Goal: Transaction & Acquisition: Purchase product/service

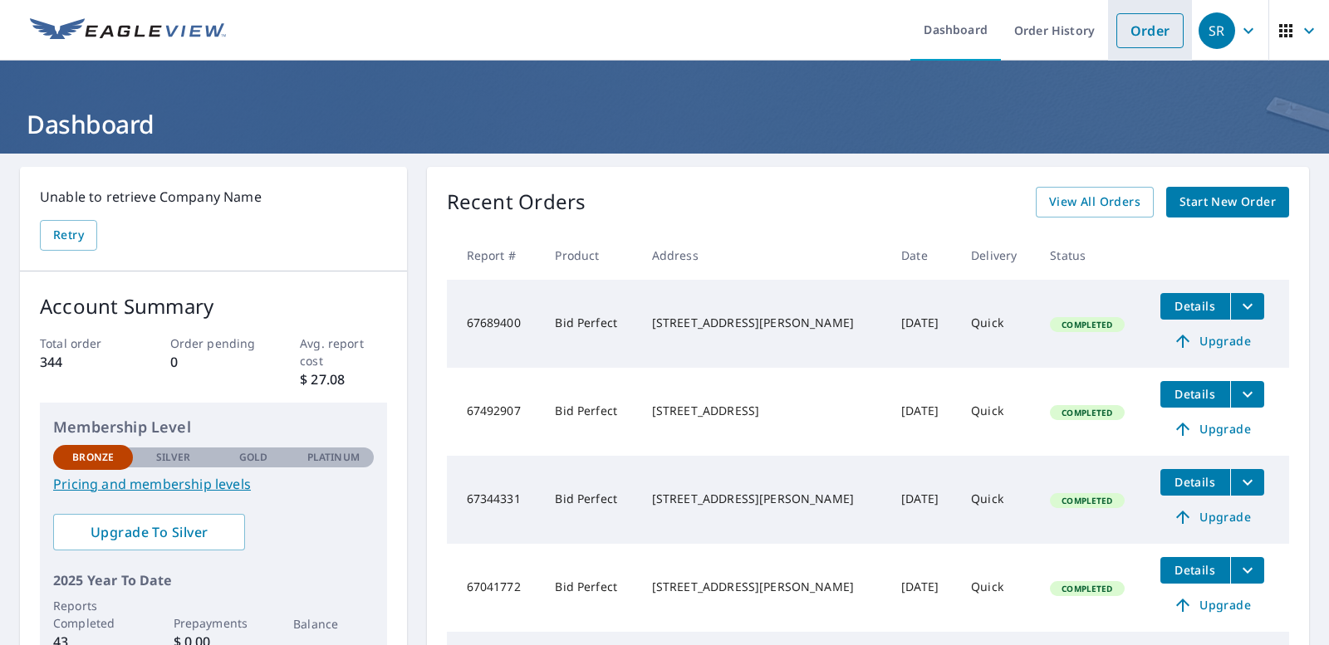
click at [1134, 41] on link "Order" at bounding box center [1150, 30] width 67 height 35
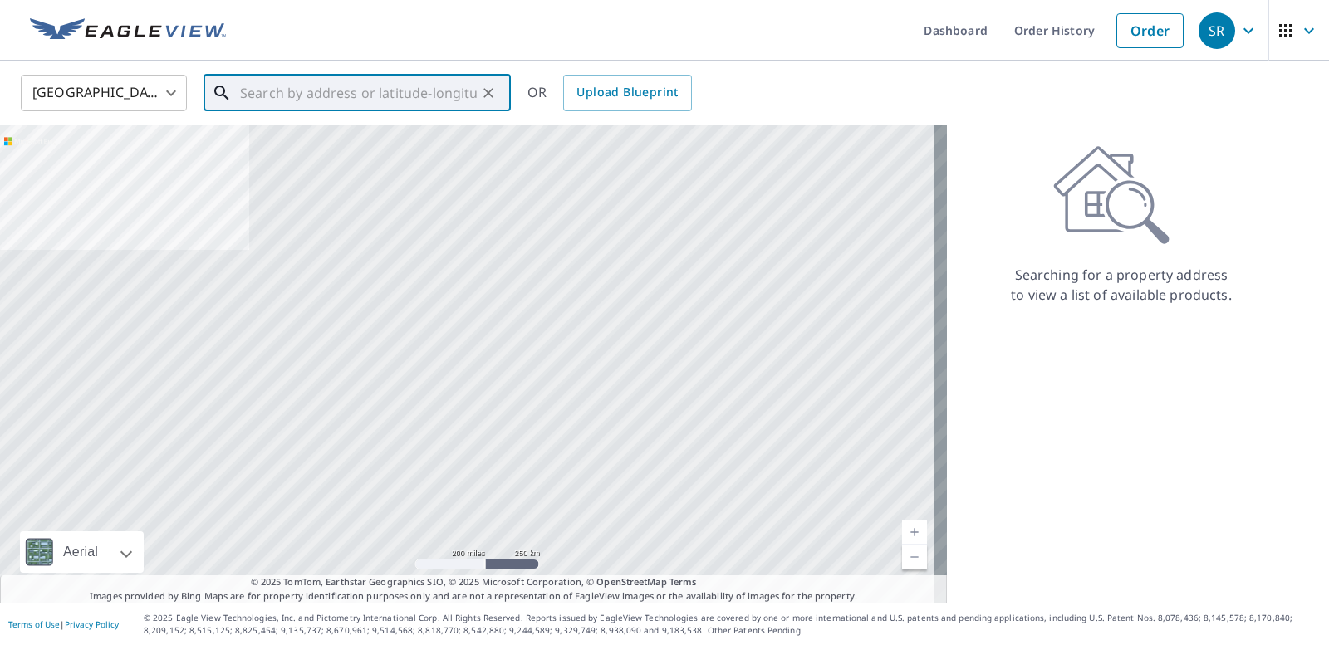
paste input "[STREET_ADDRESS][PERSON_NAME][PERSON_NAME]"
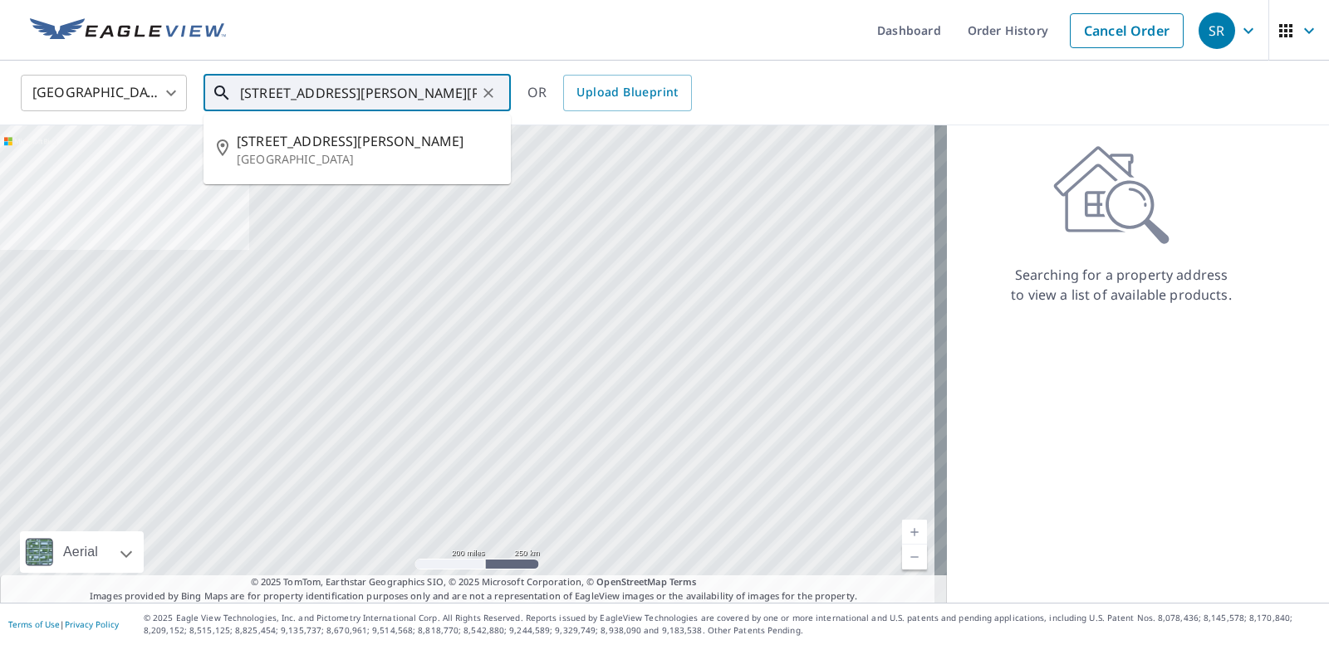
type input "[STREET_ADDRESS][PERSON_NAME][PERSON_NAME]"
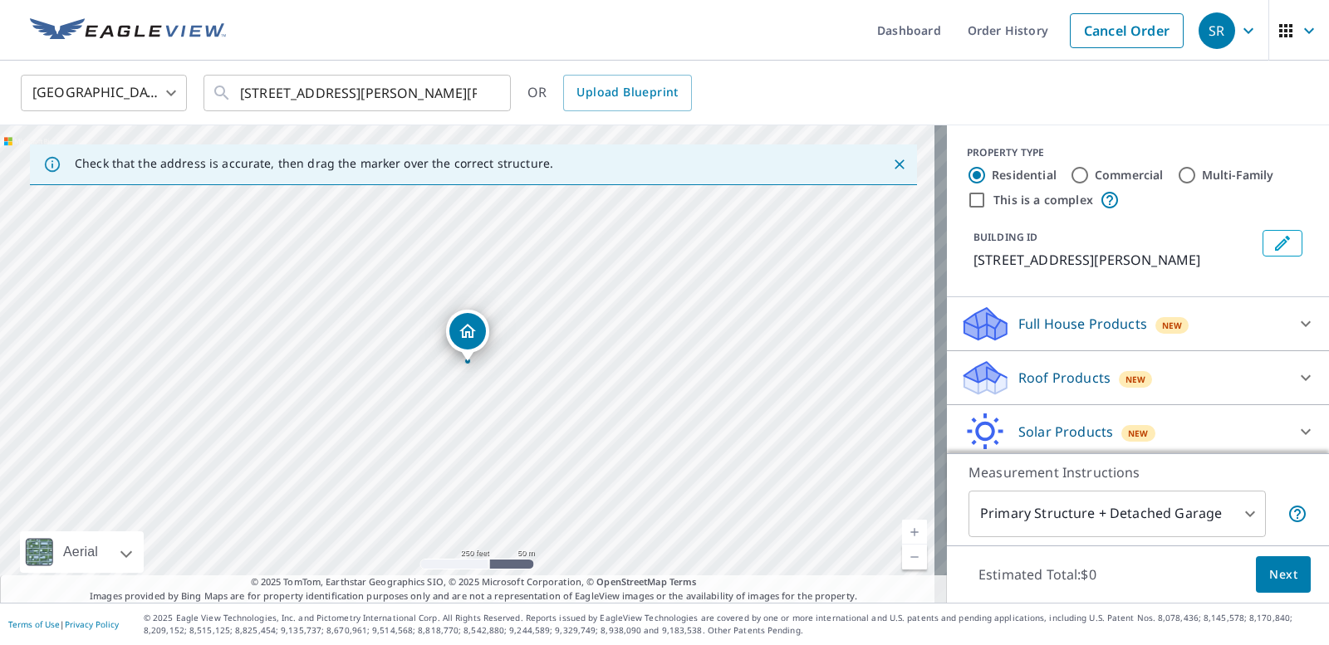
click at [904, 523] on link "Current Level 17, Zoom In" at bounding box center [914, 532] width 25 height 25
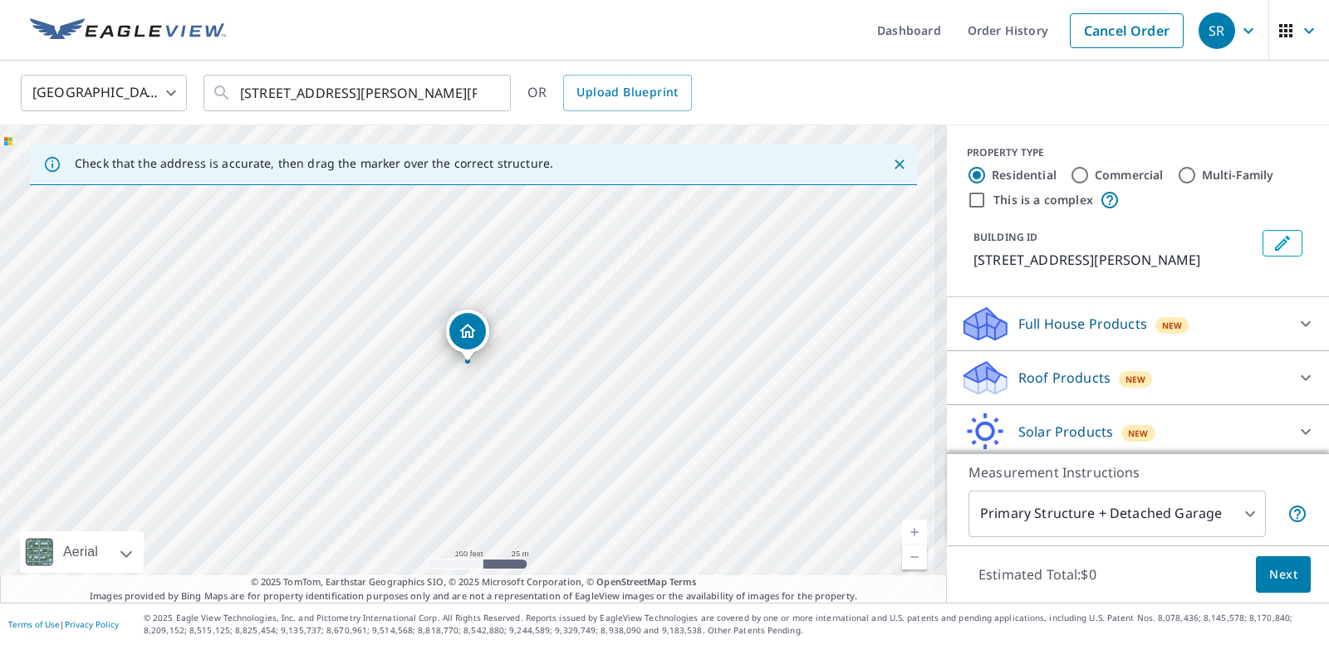
click at [904, 523] on link "Current Level 18, Zoom In" at bounding box center [914, 532] width 25 height 25
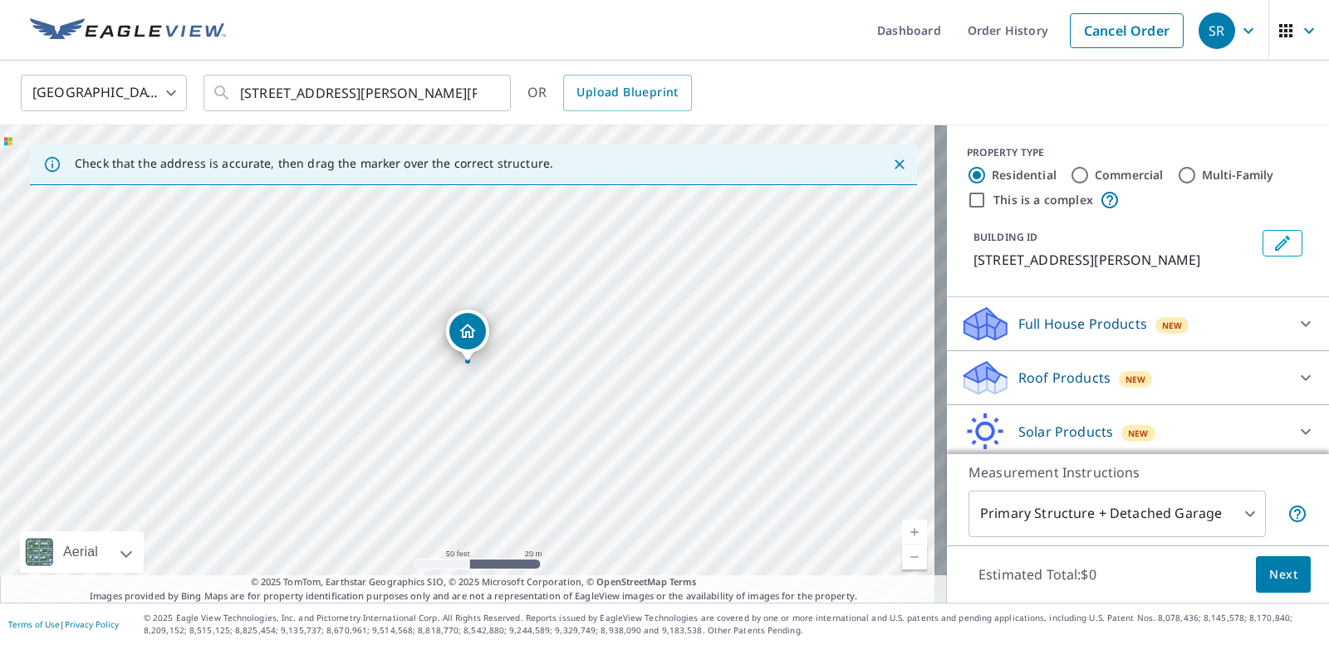
click at [904, 523] on link "Current Level 19, Zoom In" at bounding box center [914, 532] width 25 height 25
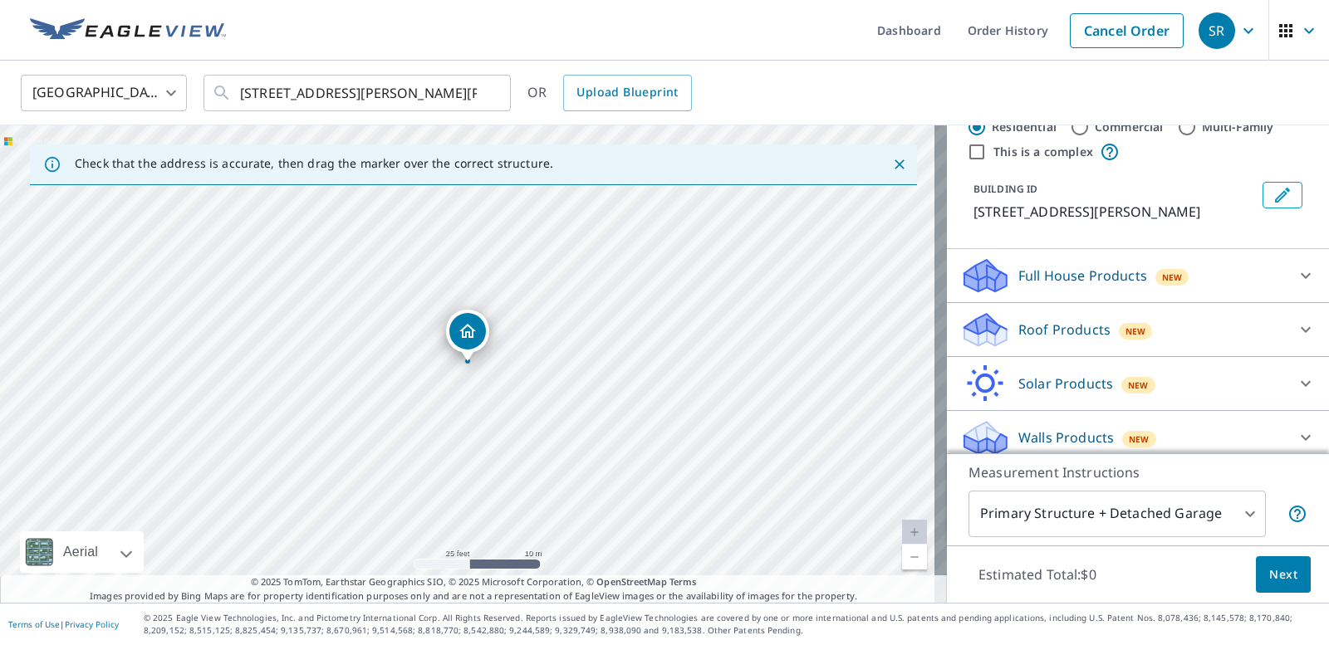
scroll to position [60, 0]
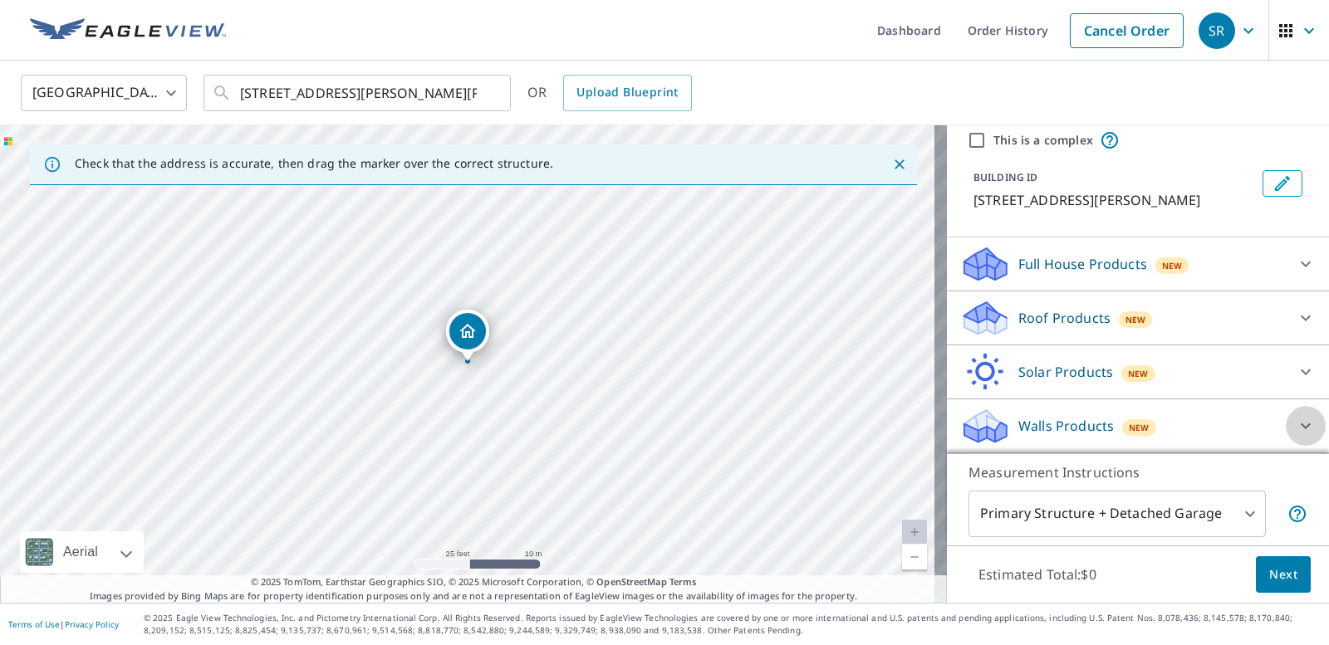
click at [1296, 423] on icon at bounding box center [1306, 426] width 20 height 20
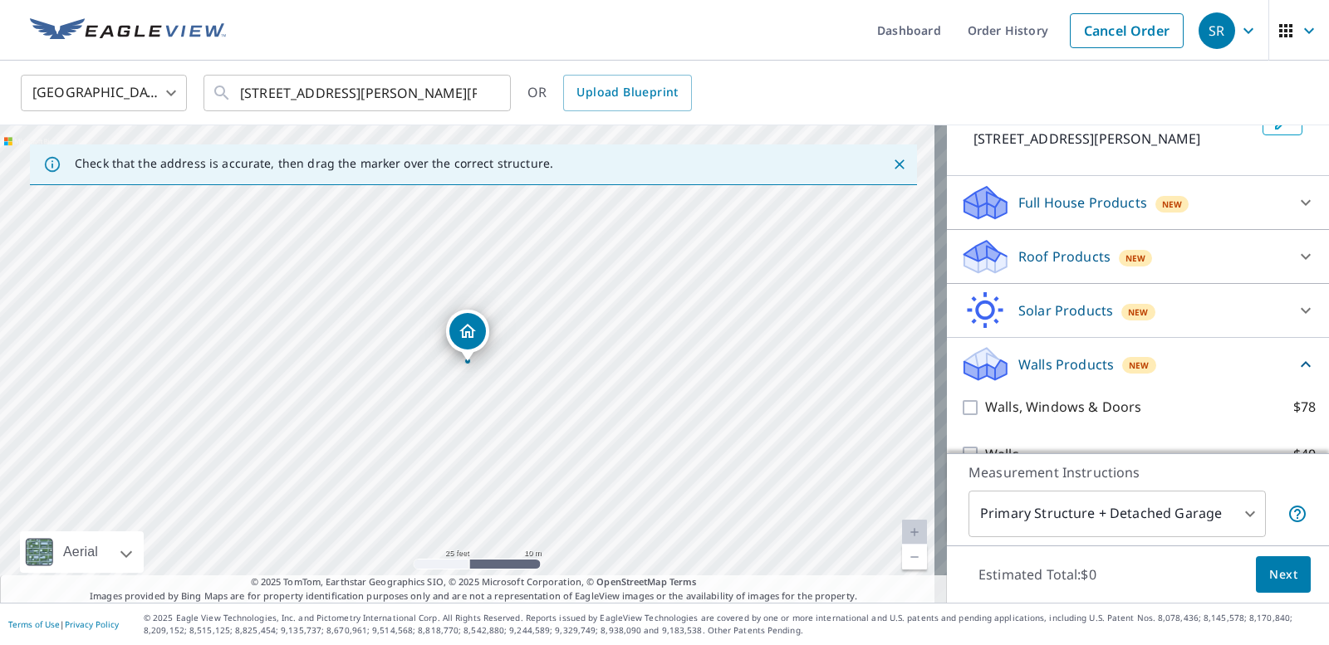
scroll to position [153, 0]
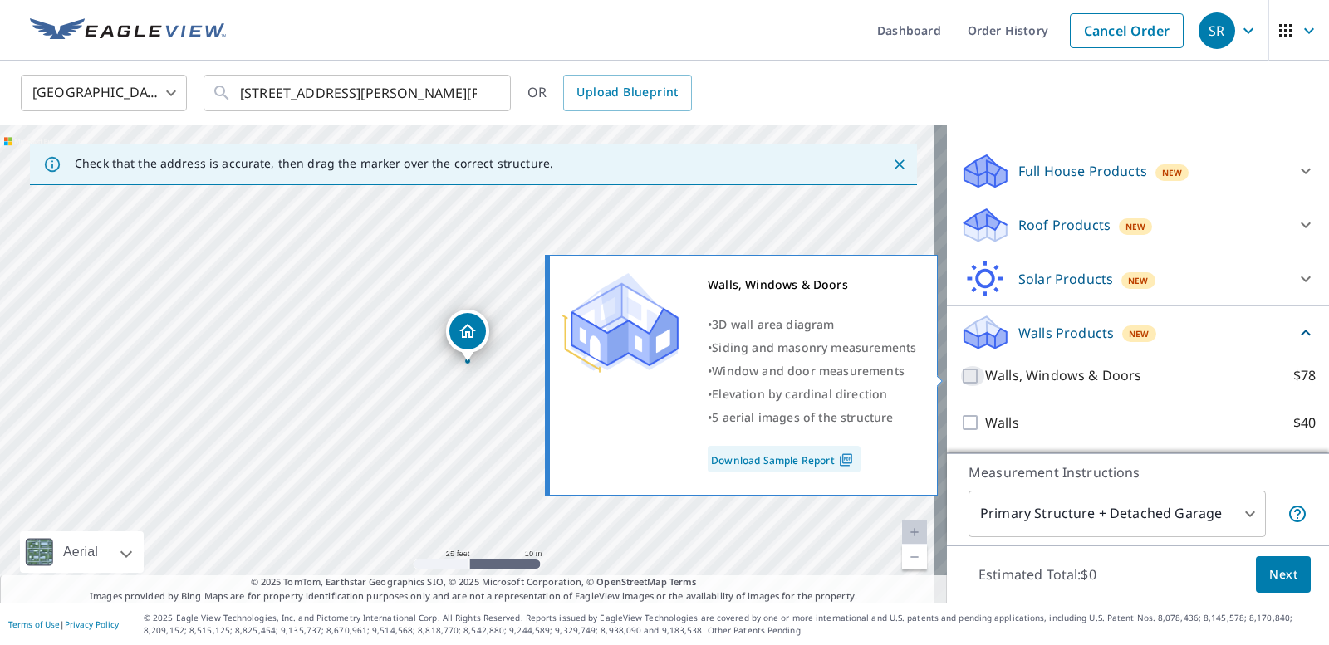
click at [960, 371] on input "Walls, Windows & Doors $78" at bounding box center [972, 376] width 25 height 20
checkbox input "true"
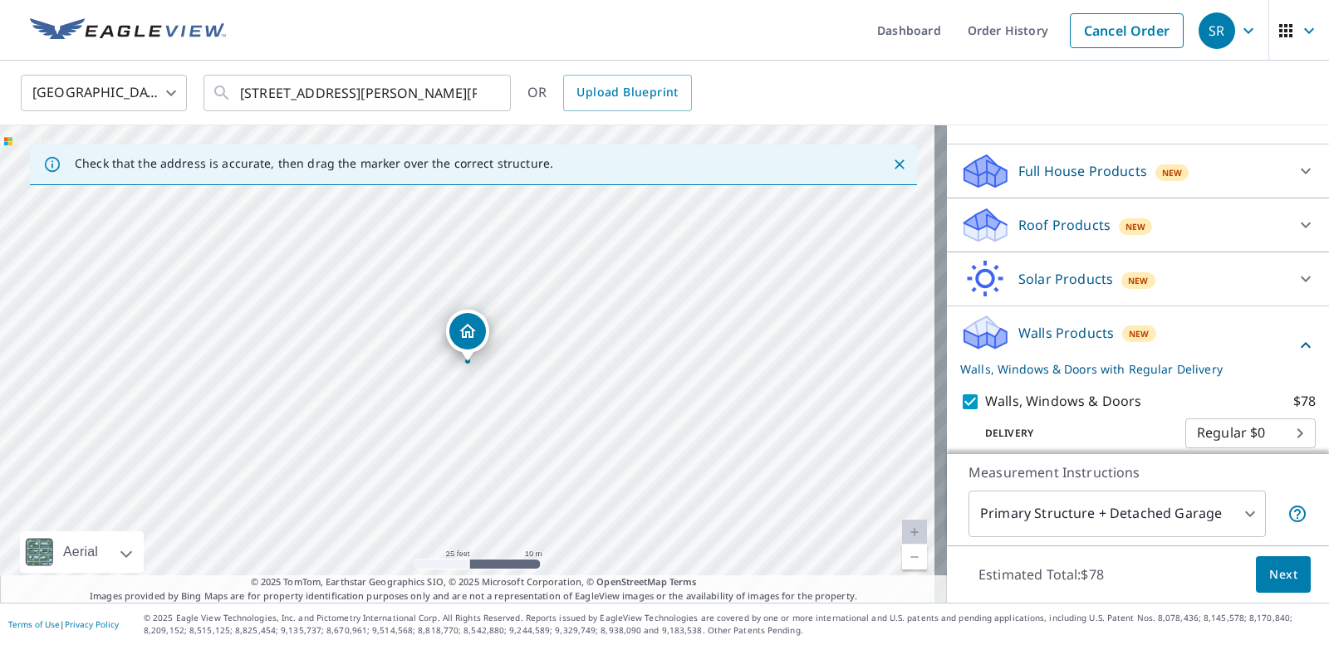
click at [1296, 166] on icon at bounding box center [1306, 171] width 20 height 20
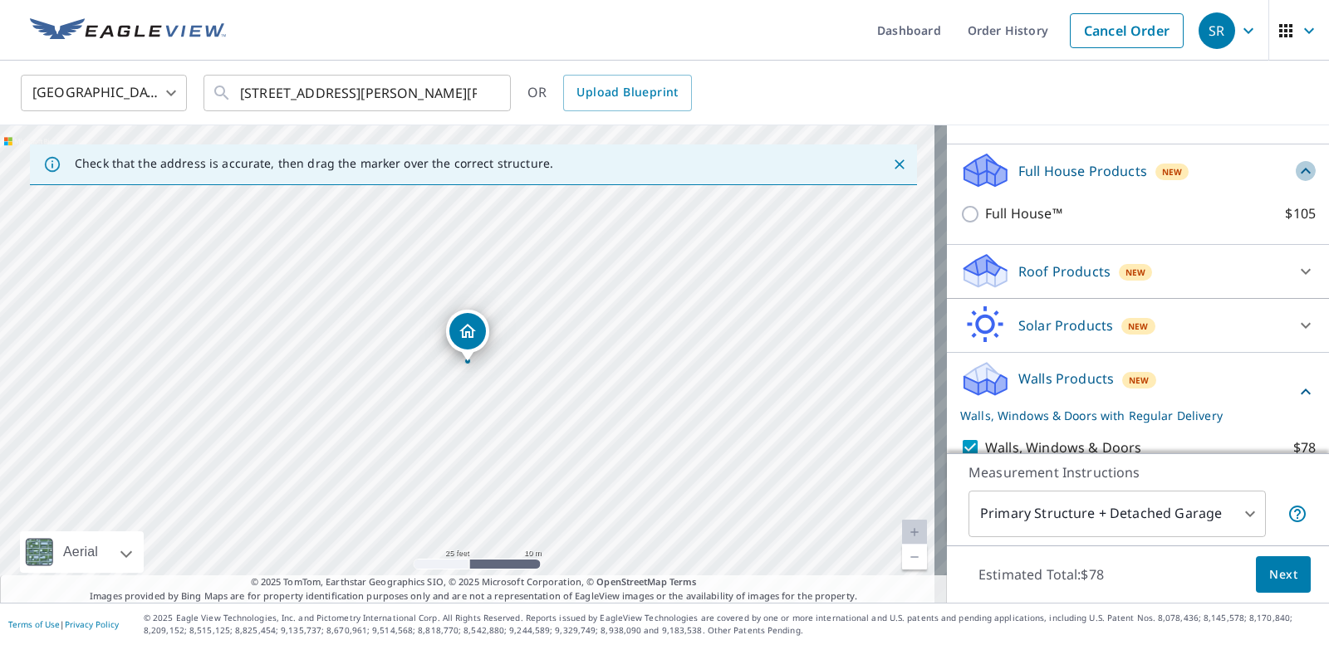
click at [1296, 166] on icon at bounding box center [1306, 171] width 20 height 20
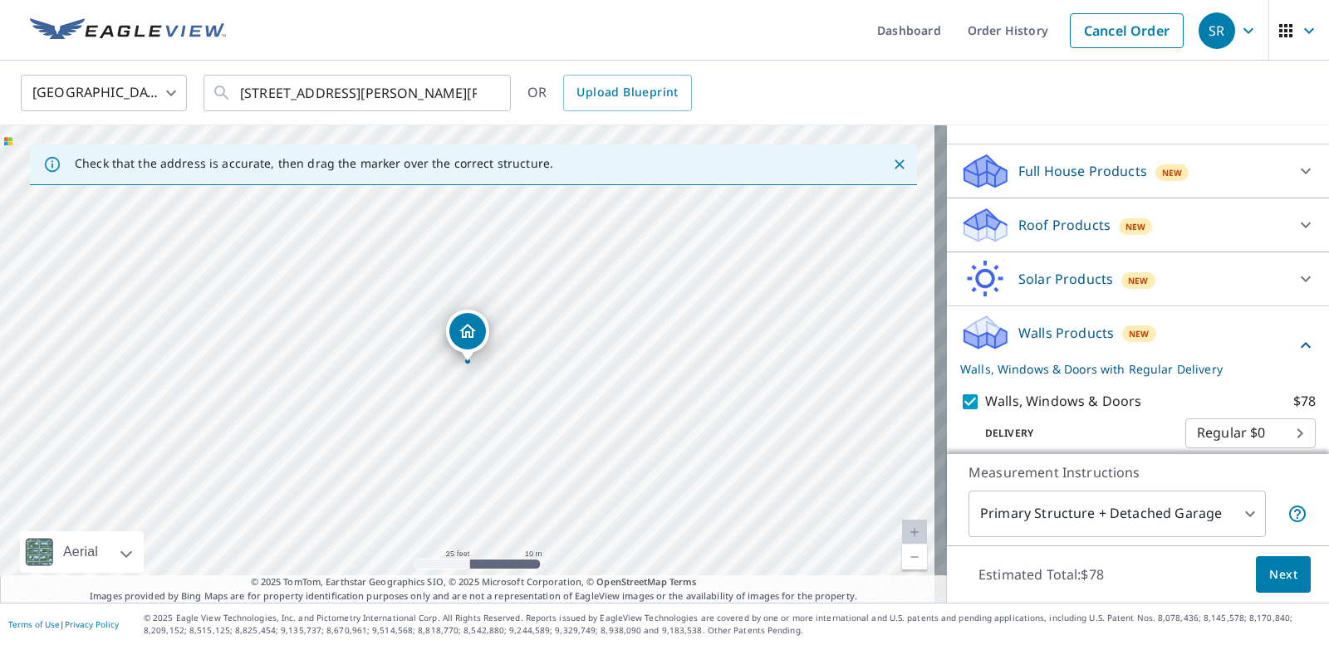
scroll to position [215, 0]
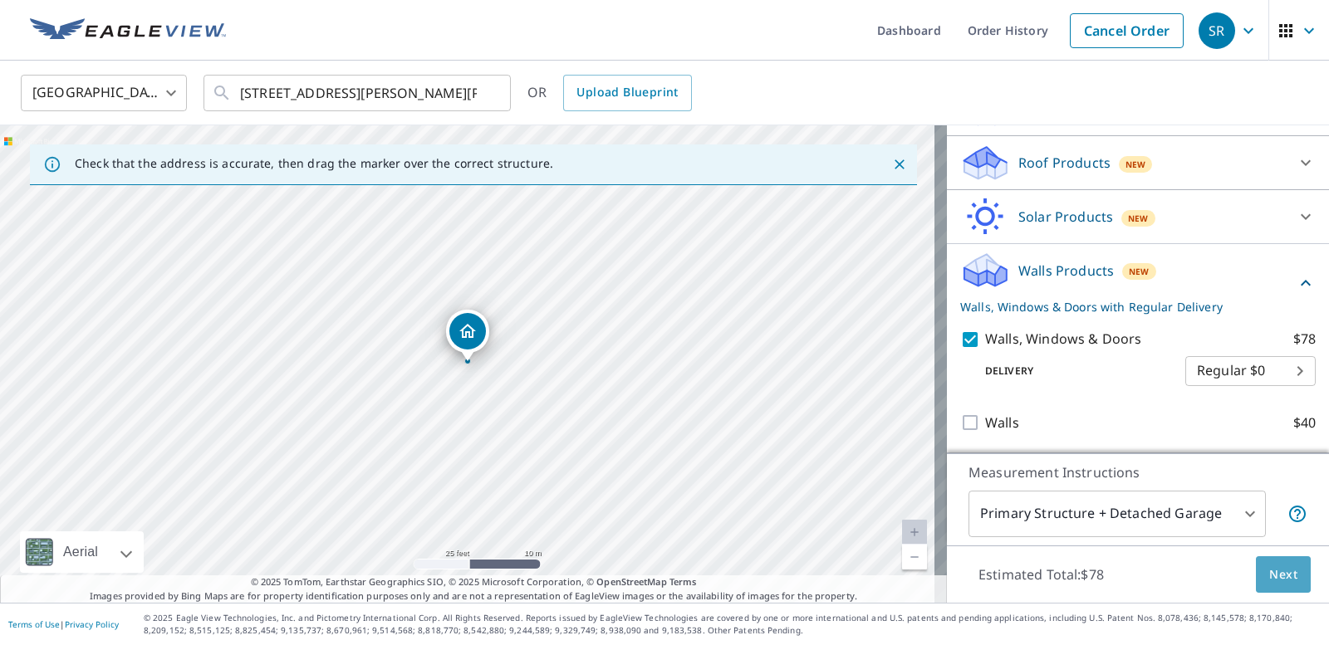
click at [1269, 566] on span "Next" at bounding box center [1283, 575] width 28 height 21
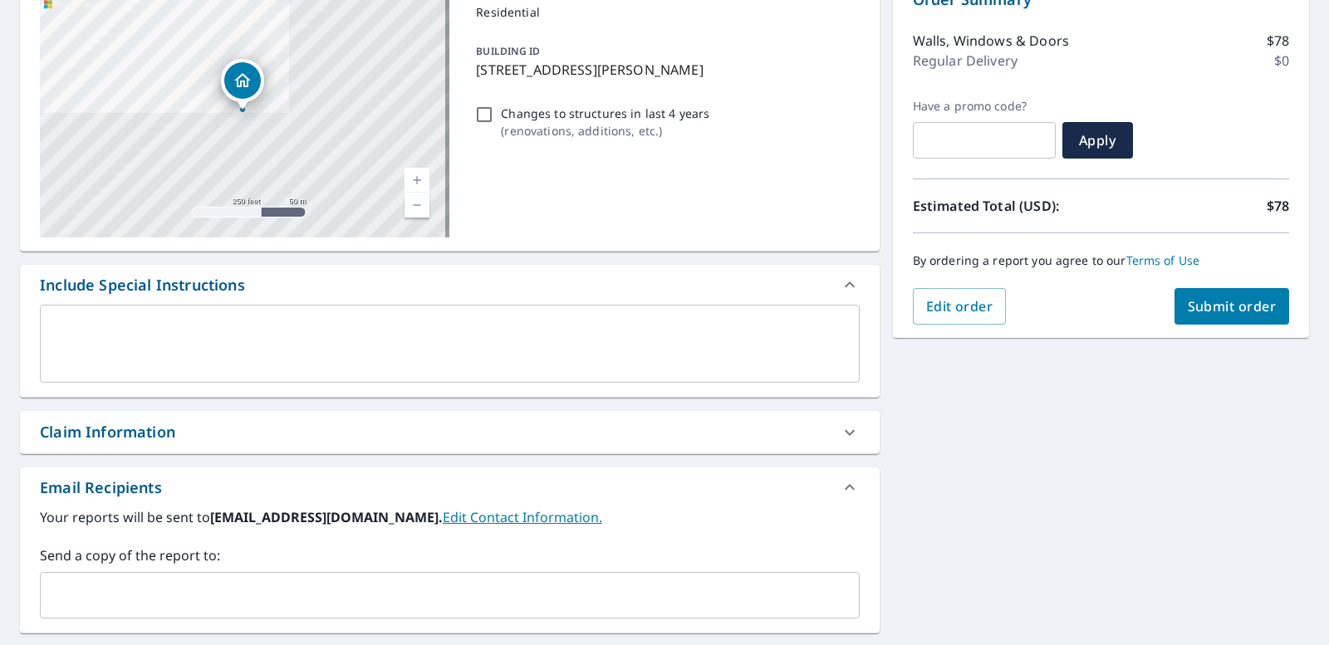
scroll to position [199, 0]
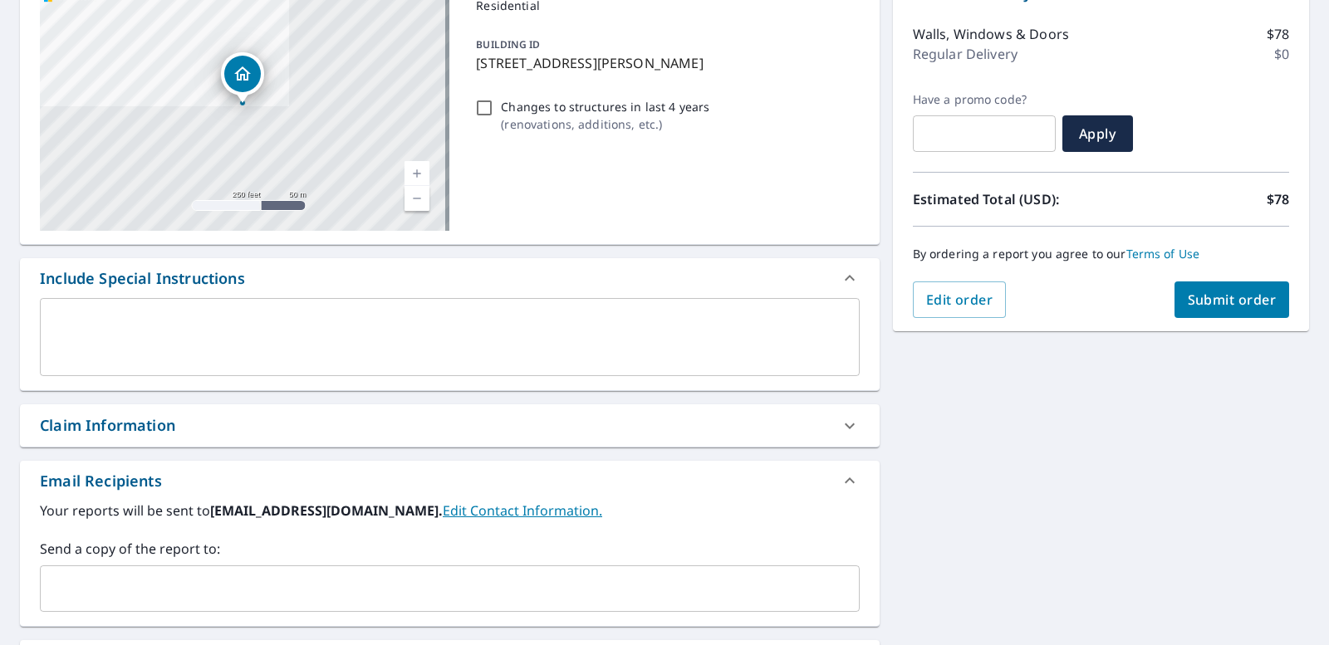
click at [218, 585] on input "text" at bounding box center [437, 589] width 780 height 32
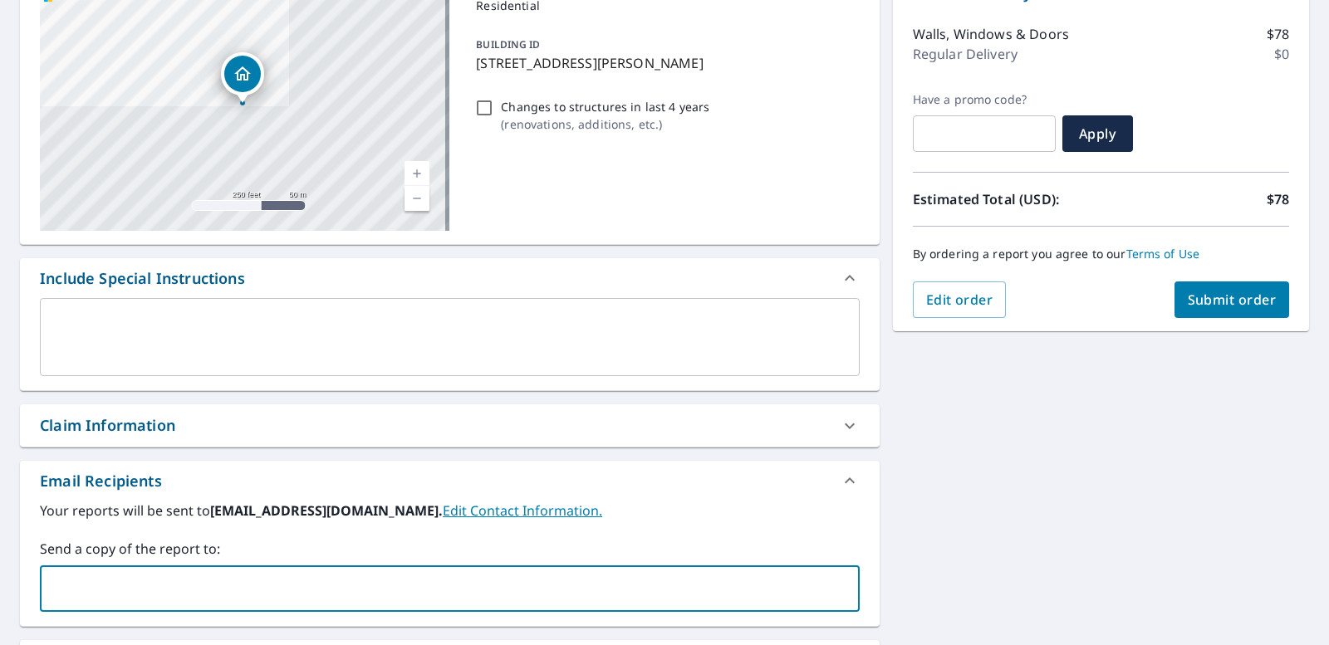
type input "[PERSON_NAME][EMAIL_ADDRESS][DOMAIN_NAME]"
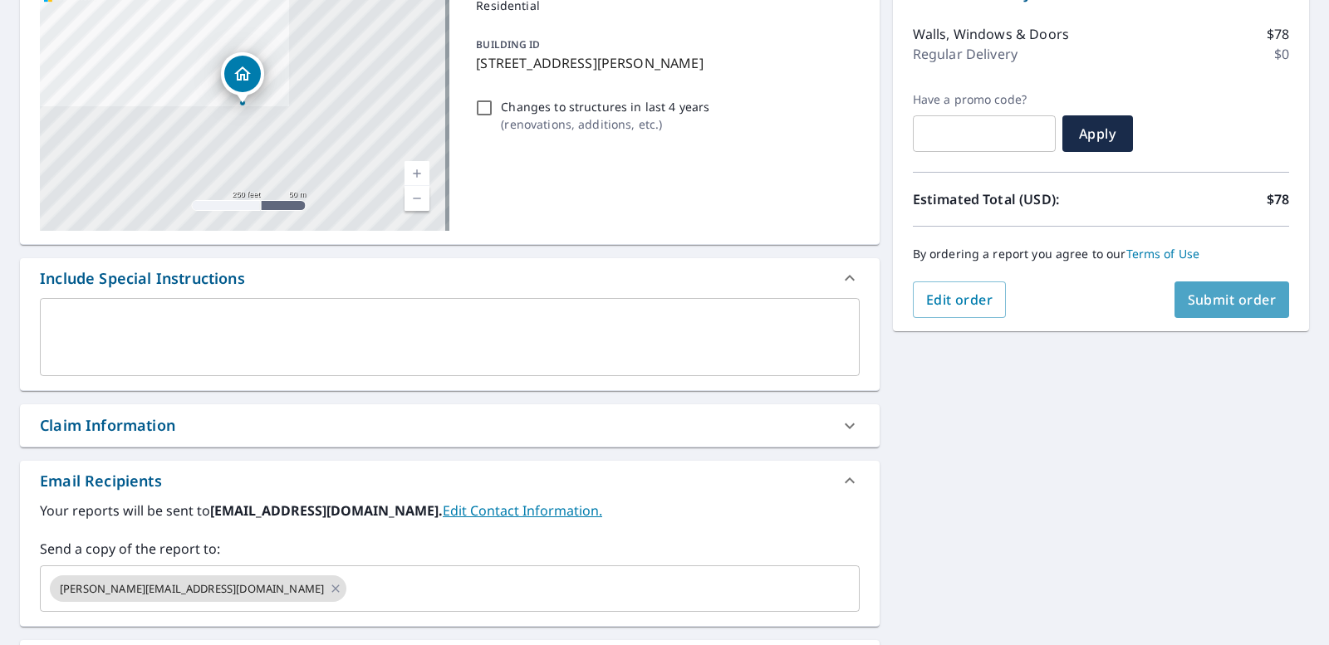
click at [1197, 297] on span "Submit order" at bounding box center [1232, 300] width 89 height 18
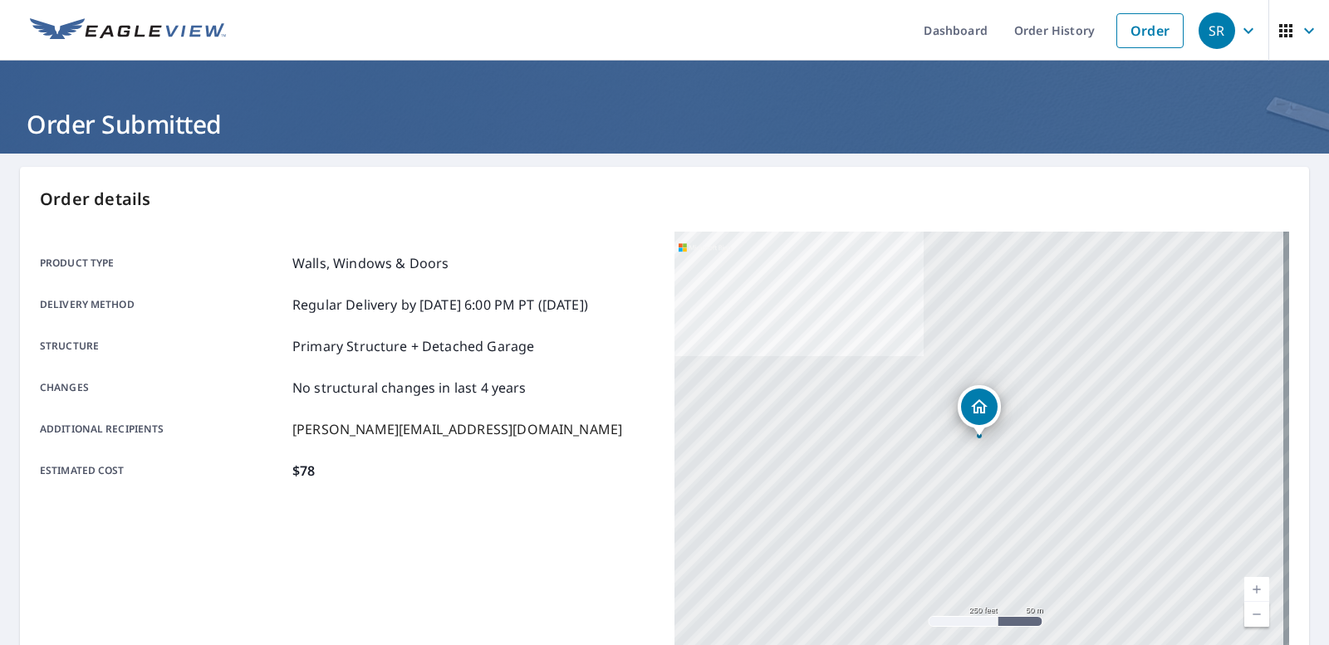
click at [707, 37] on ul "Dashboard Order History Order" at bounding box center [714, 30] width 956 height 61
click at [1018, 33] on link "Order History" at bounding box center [1054, 30] width 107 height 61
